Goal: Information Seeking & Learning: Learn about a topic

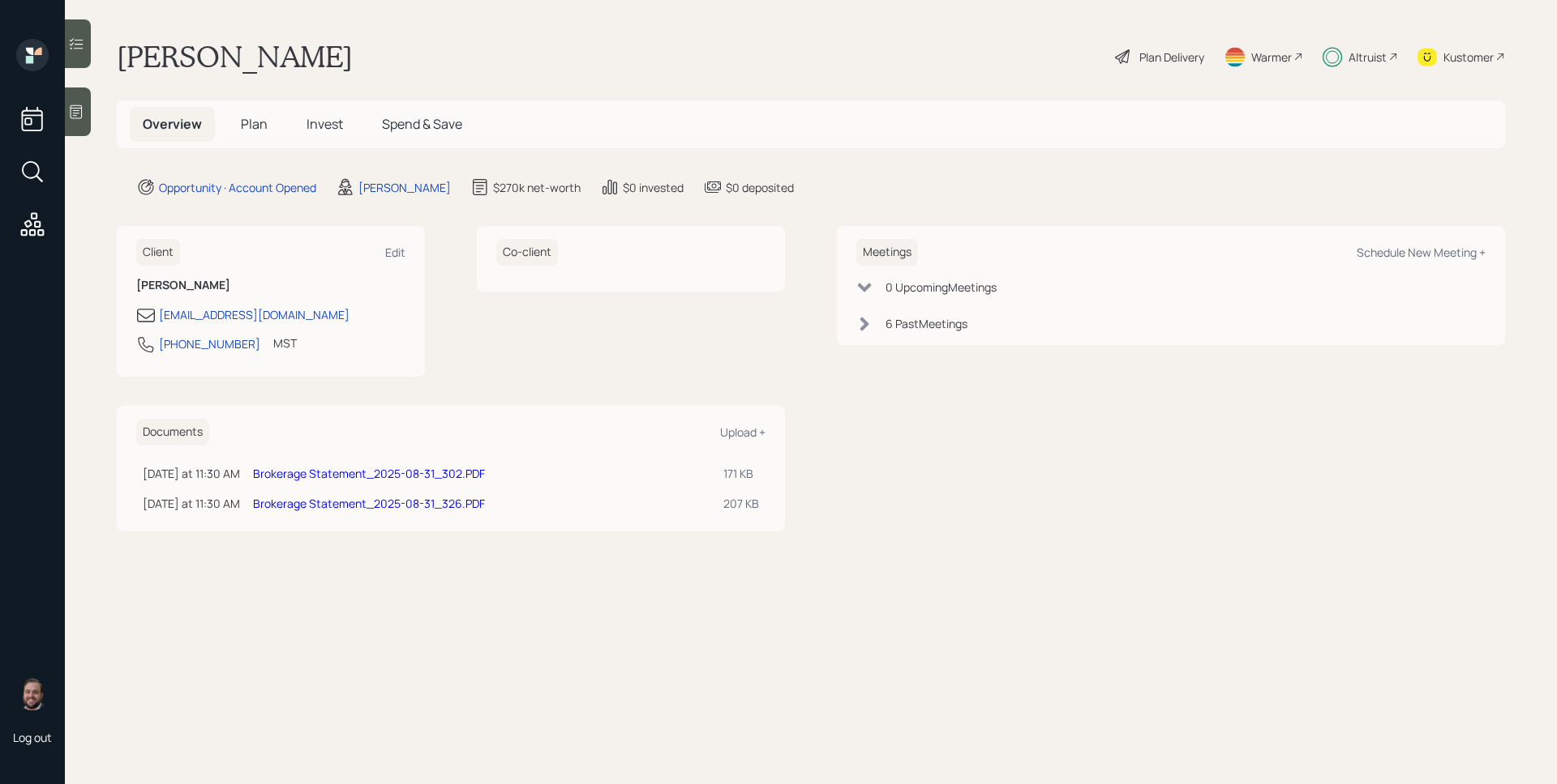
click at [319, 131] on span "Invest" at bounding box center [324, 124] width 37 height 18
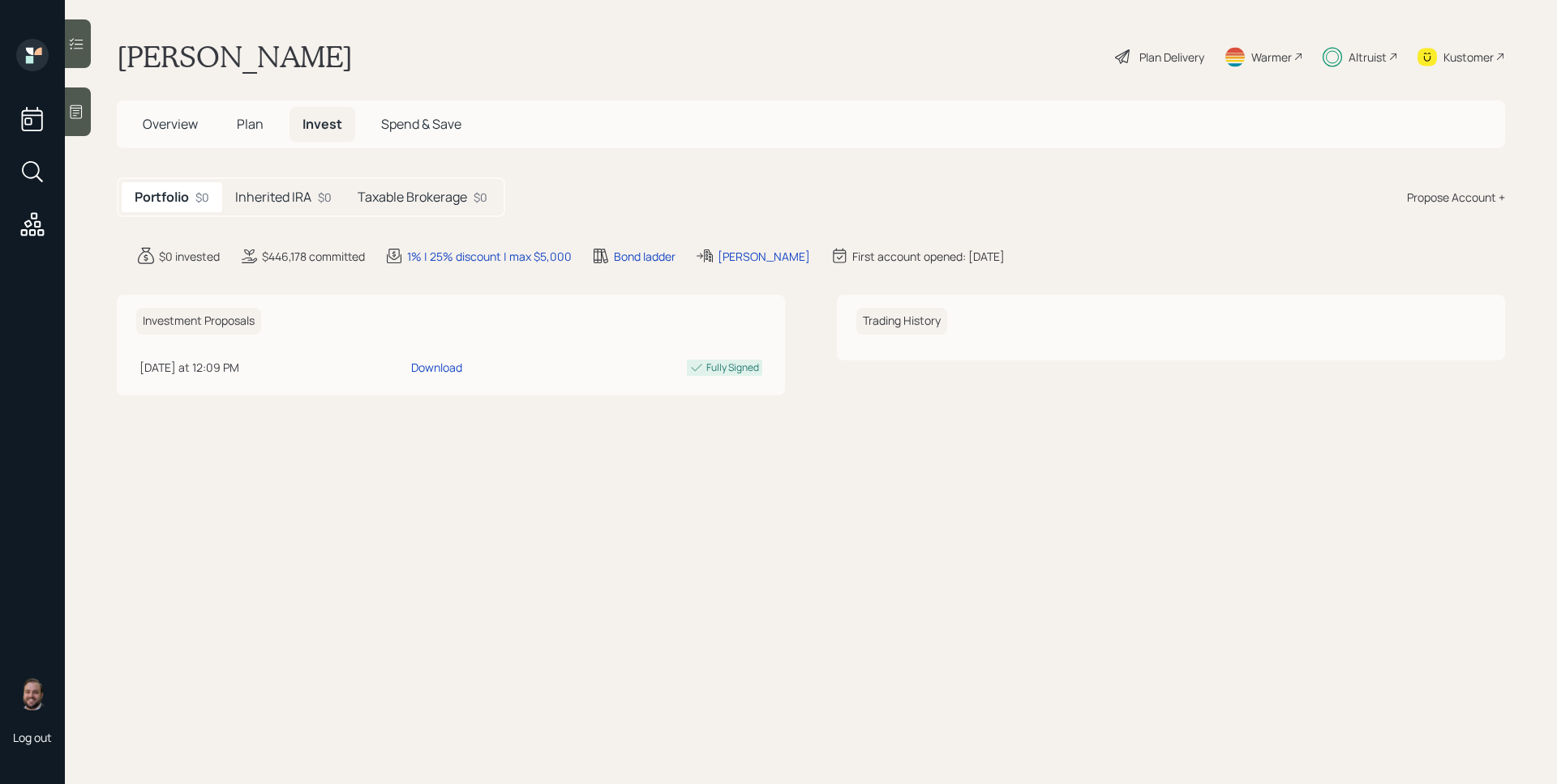
click at [271, 122] on h5 "Plan" at bounding box center [250, 124] width 53 height 35
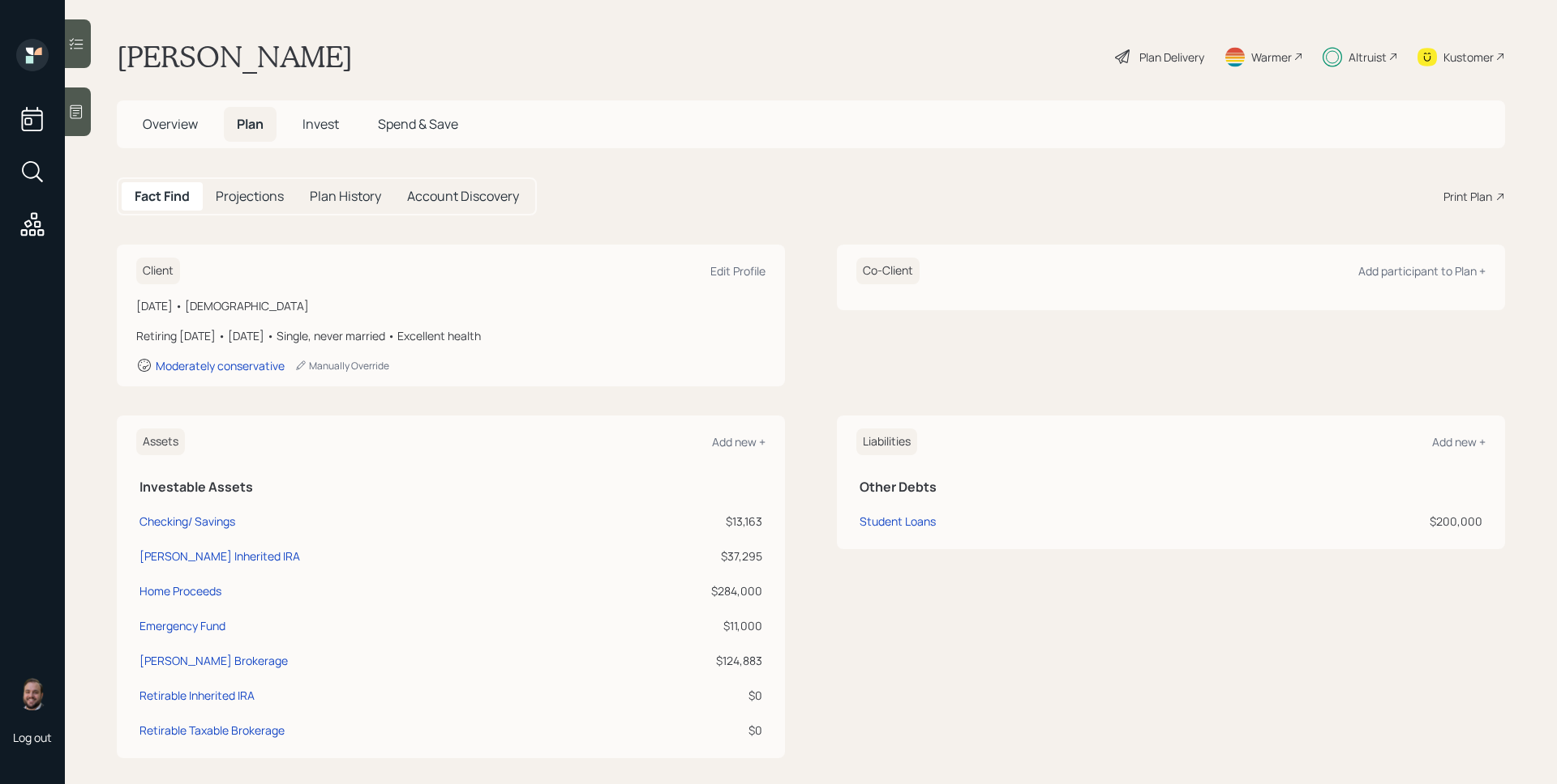
click at [1367, 59] on div "Altruist" at bounding box center [1368, 56] width 38 height 17
click at [176, 130] on span "Overview" at bounding box center [171, 124] width 56 height 18
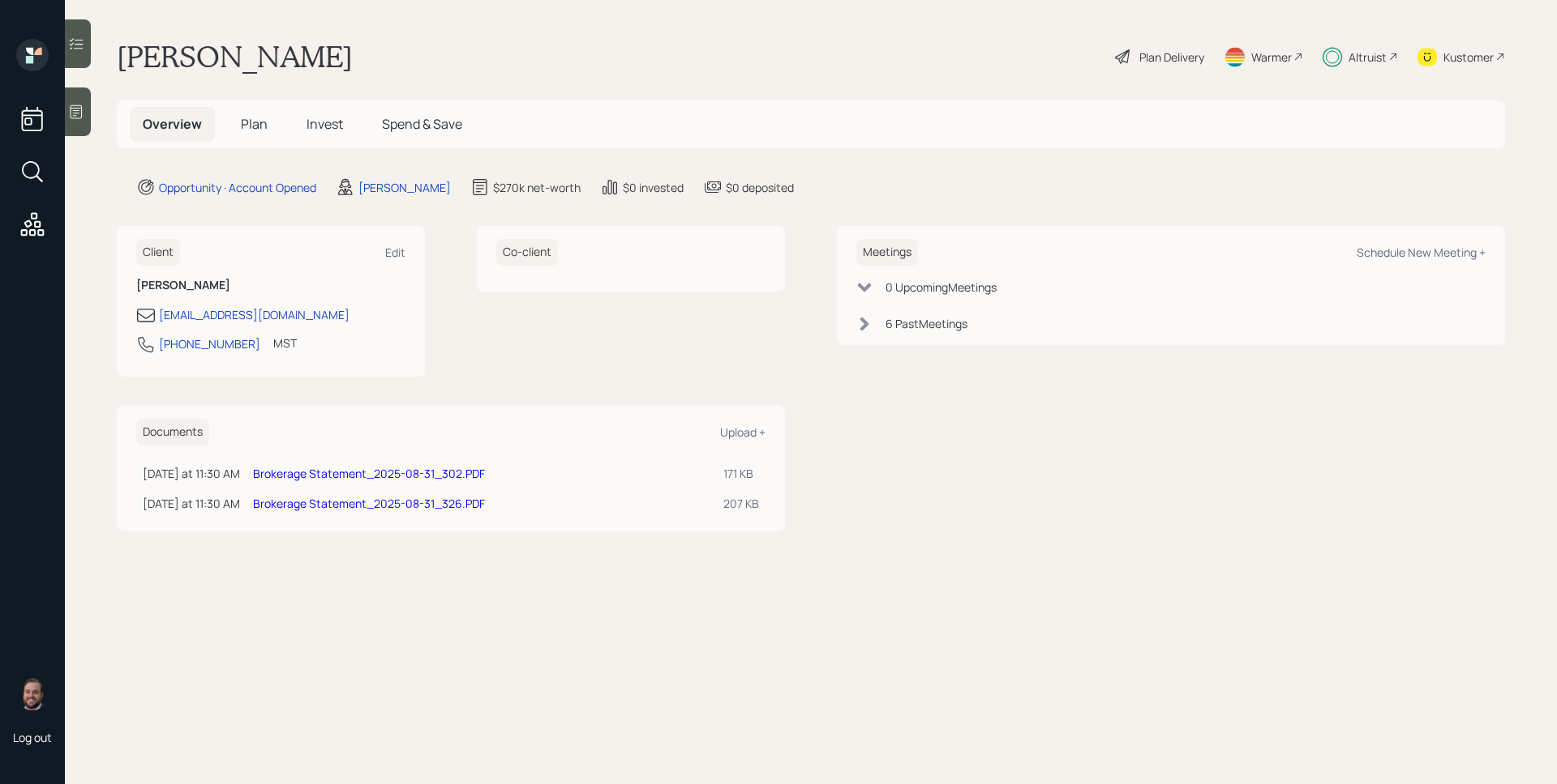
click at [905, 327] on div "6 Past Meeting s" at bounding box center [926, 323] width 82 height 17
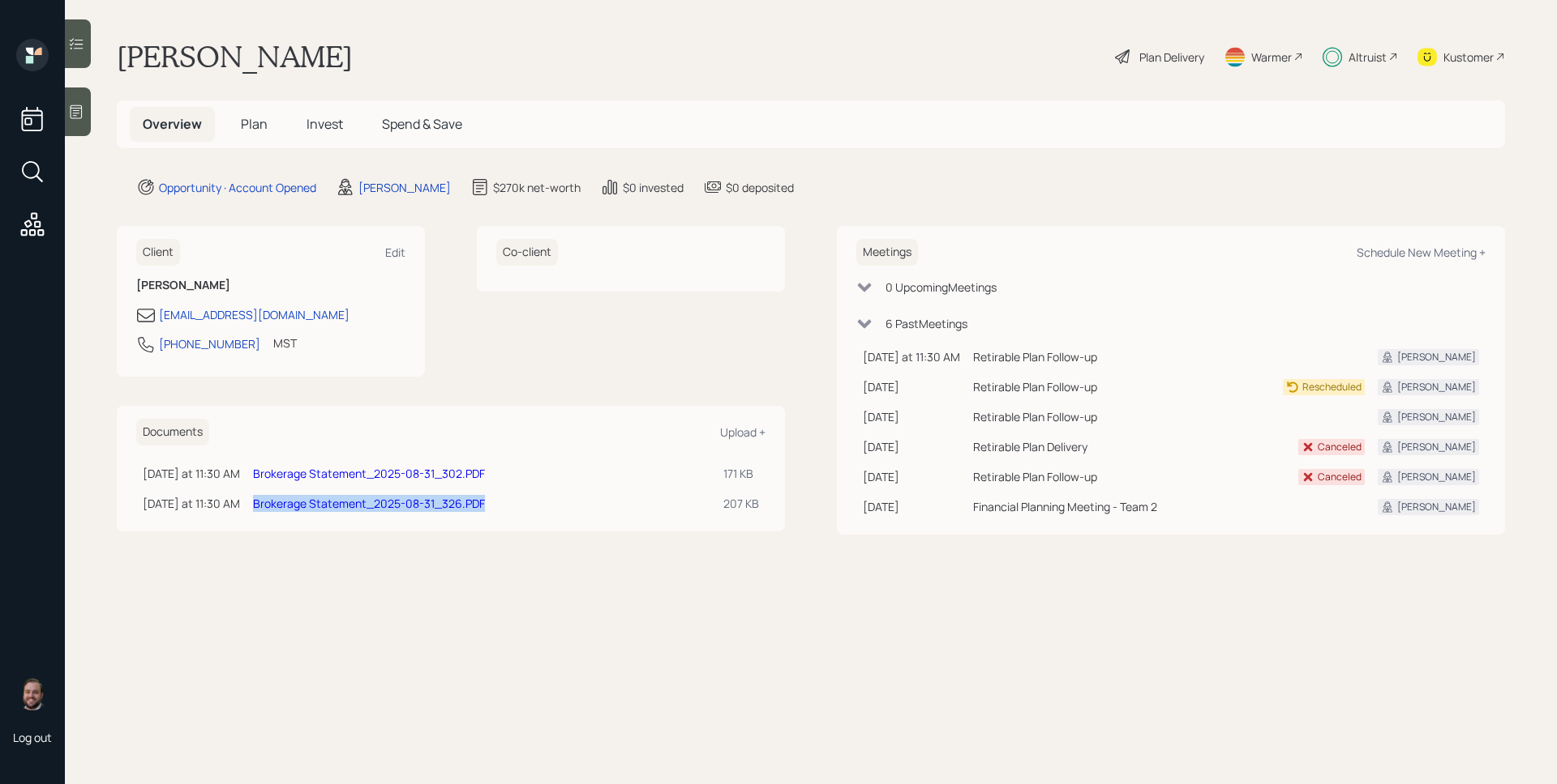
click at [351, 126] on h5 "Invest" at bounding box center [324, 124] width 62 height 35
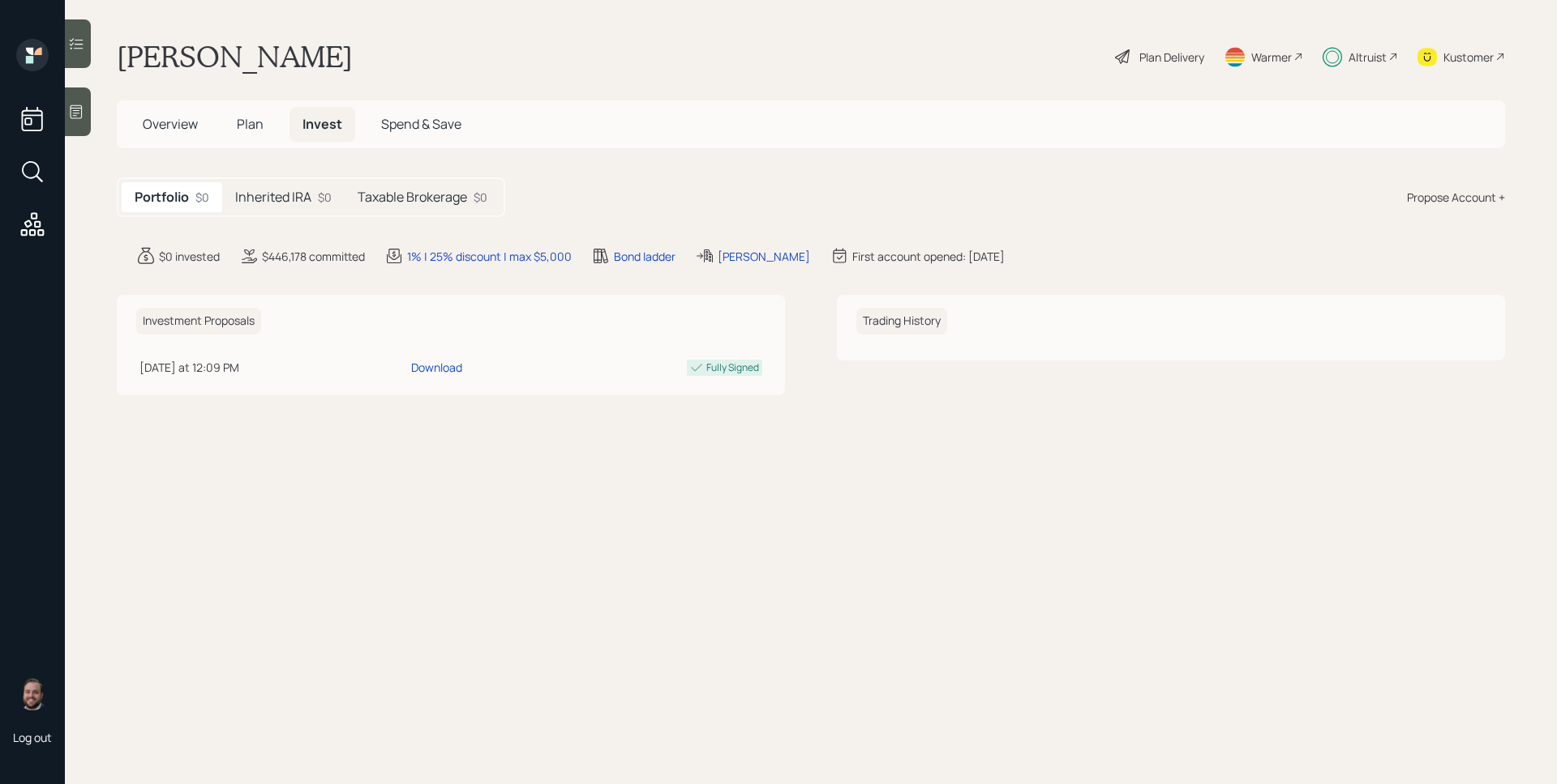
click at [297, 196] on h5 "Inherited IRA" at bounding box center [273, 197] width 76 height 16
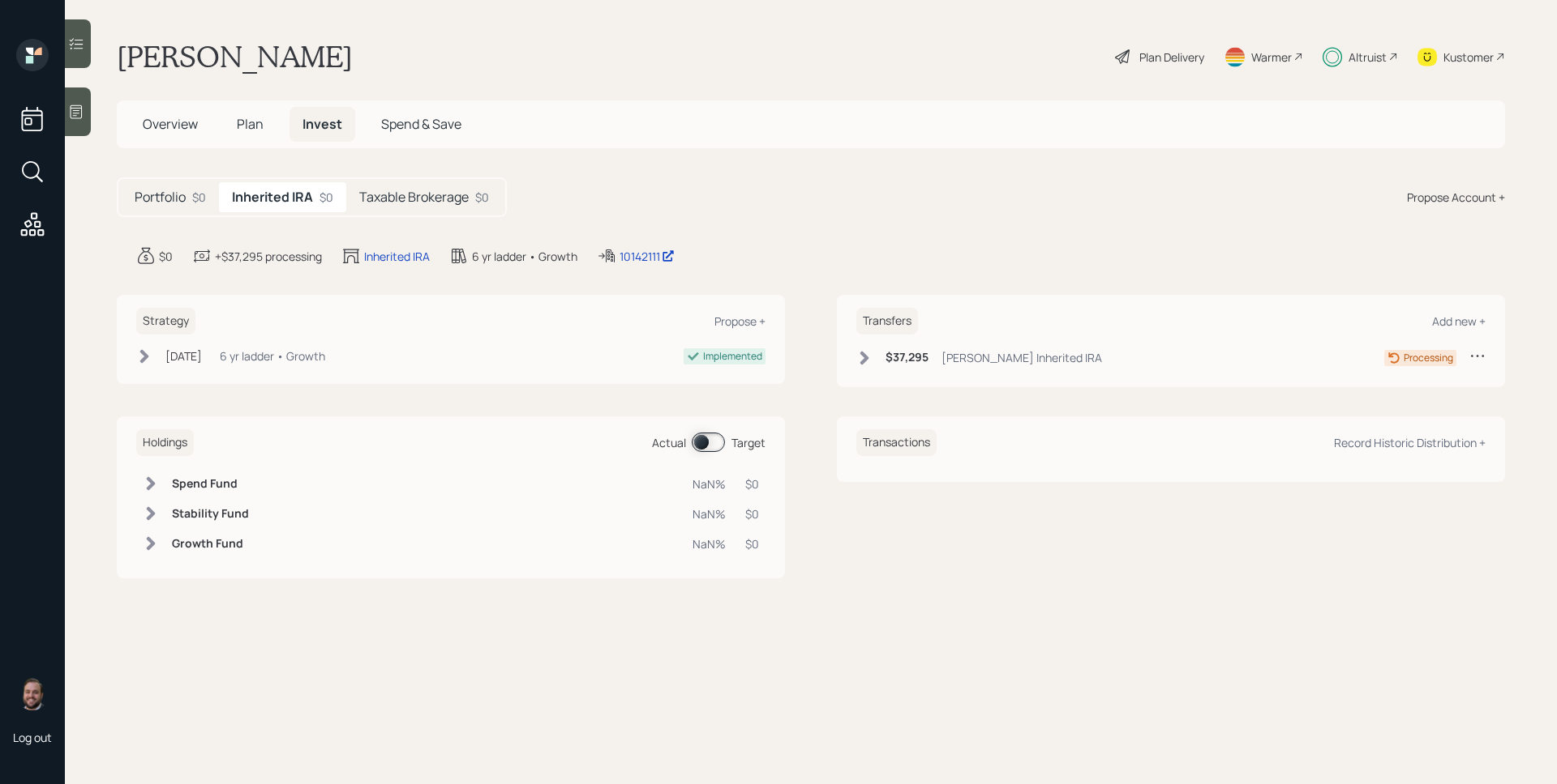
click at [429, 171] on main "[PERSON_NAME] Plan Delivery Warmer Altruist Kustomer Overview Plan Invest Spend…" at bounding box center [810, 392] width 1492 height 784
click at [433, 198] on h5 "Taxable Brokerage" at bounding box center [414, 197] width 109 height 16
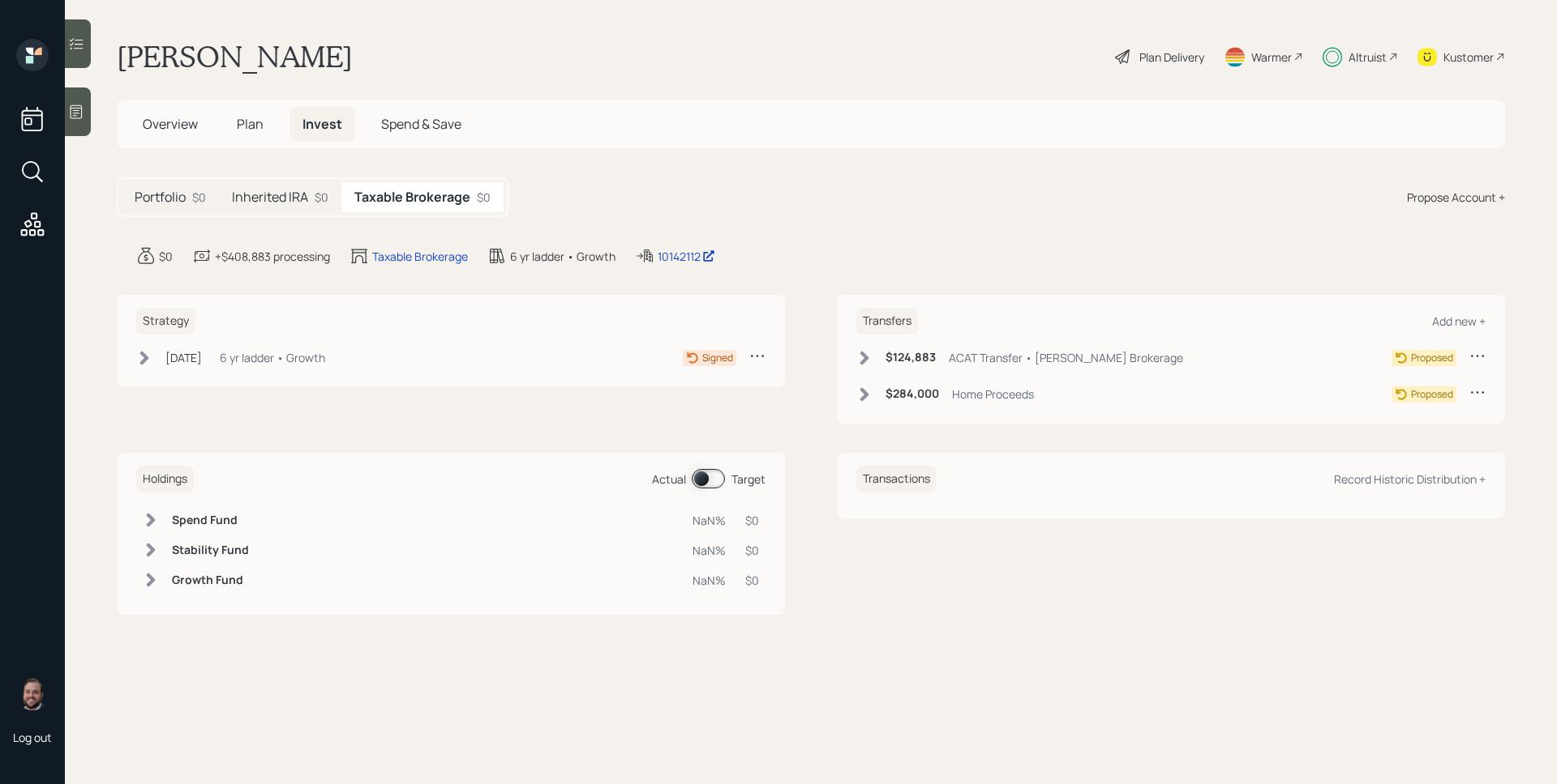
click at [869, 350] on icon at bounding box center [864, 358] width 16 height 16
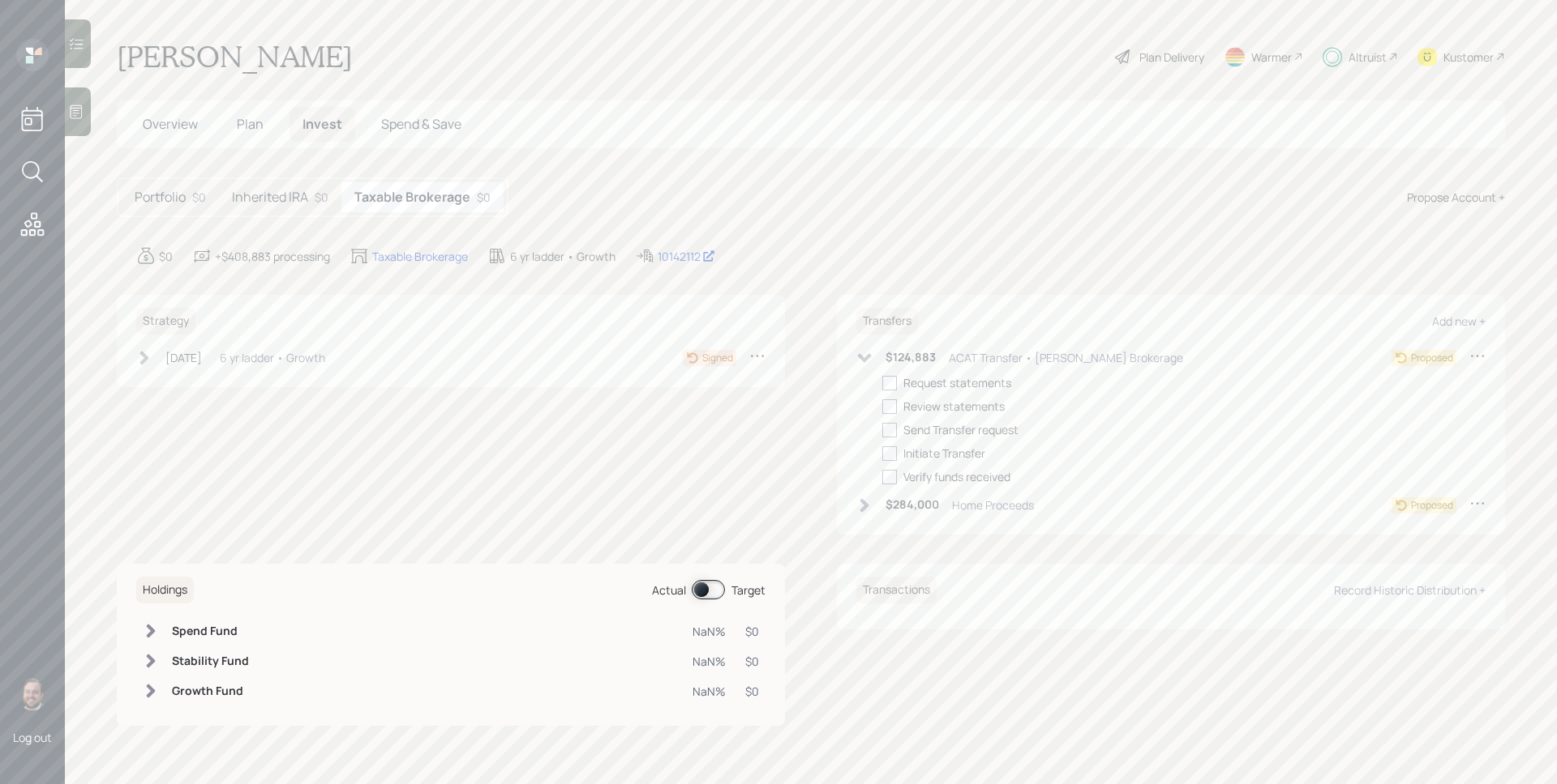
click at [867, 354] on icon at bounding box center [864, 358] width 16 height 16
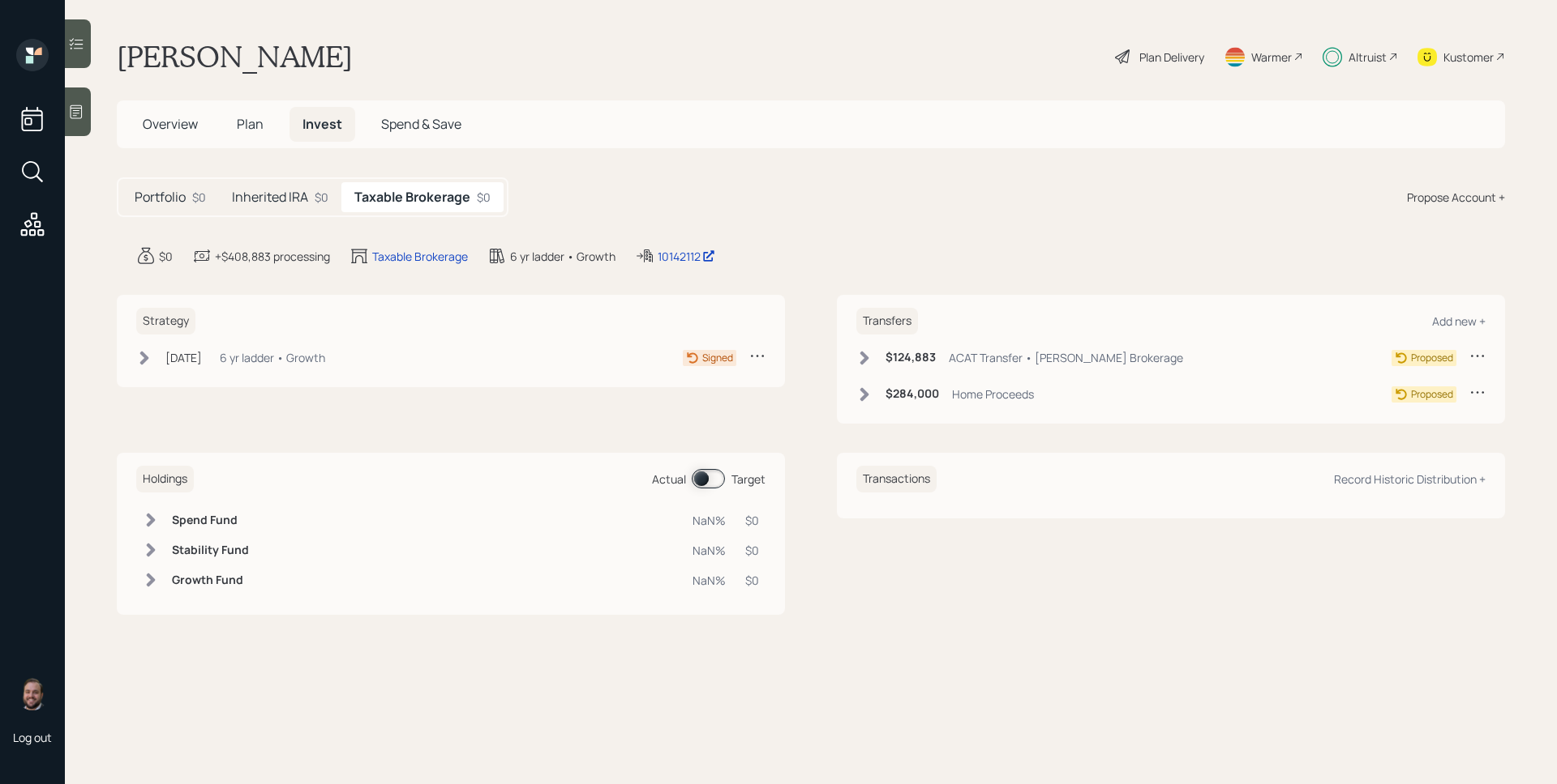
click at [865, 394] on icon at bounding box center [865, 394] width 9 height 14
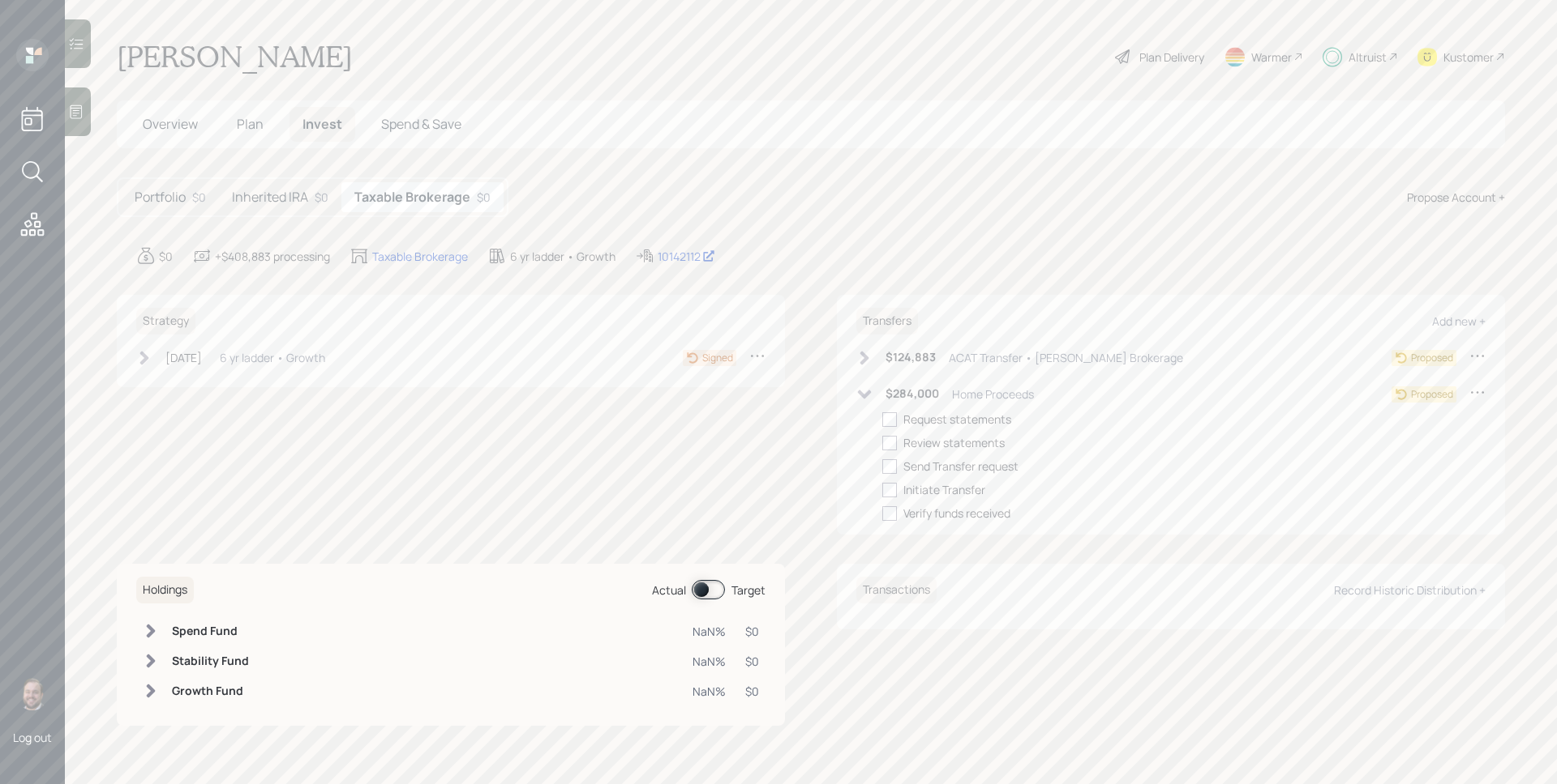
click at [865, 394] on icon at bounding box center [865, 393] width 14 height 9
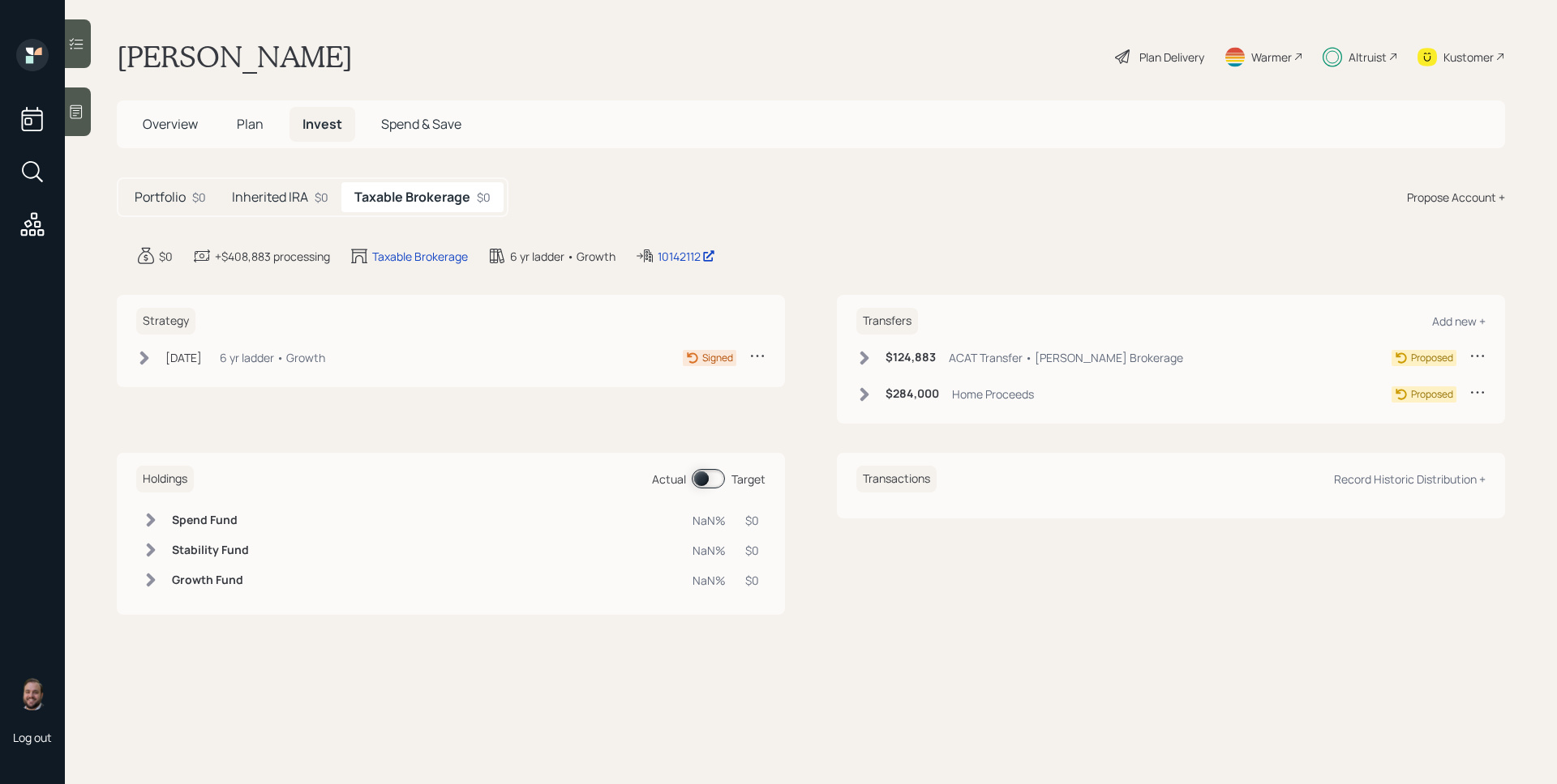
click at [866, 362] on icon at bounding box center [864, 358] width 16 height 16
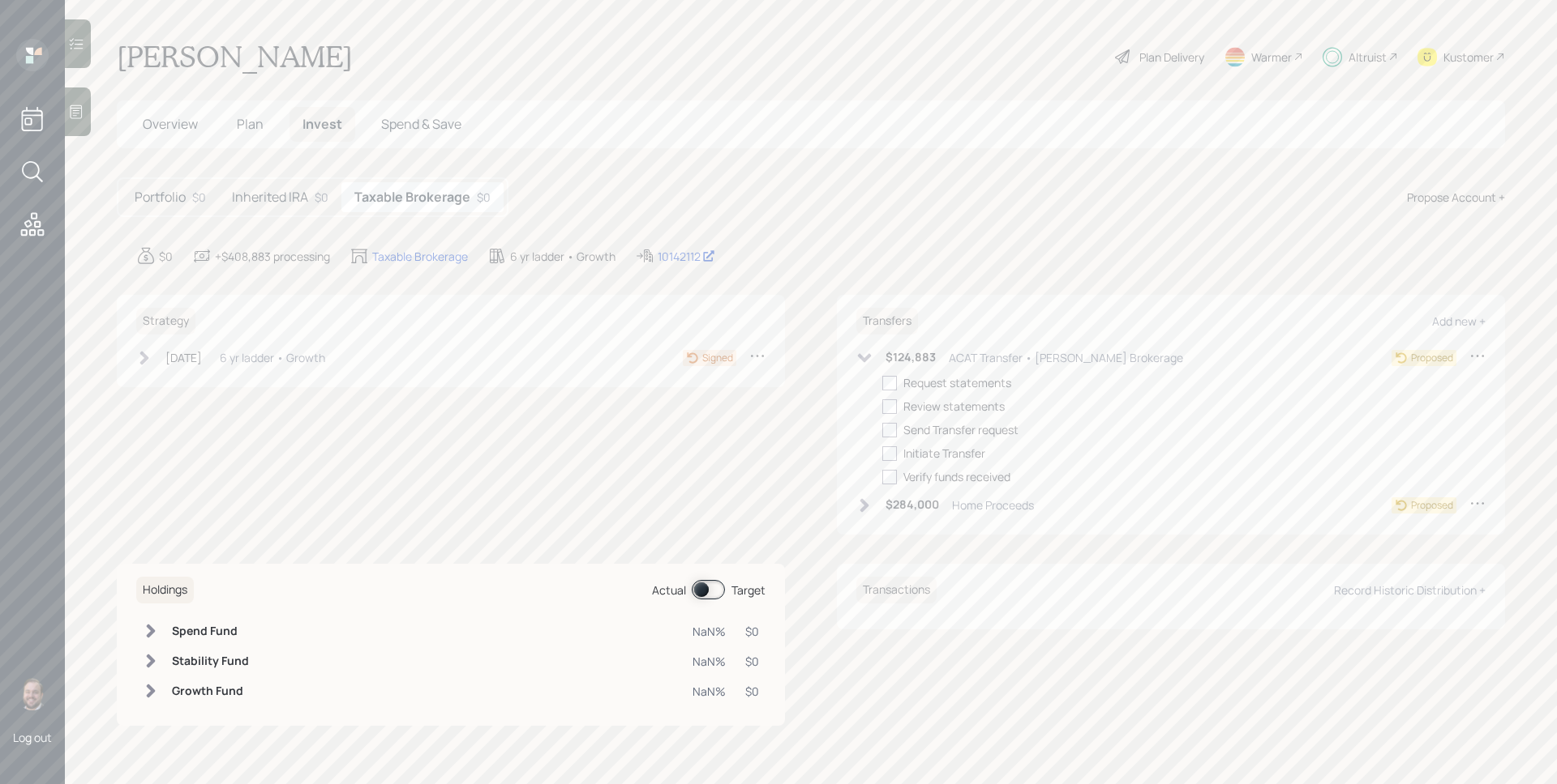
click at [866, 362] on icon at bounding box center [864, 358] width 16 height 16
